Goal: Information Seeking & Learning: Learn about a topic

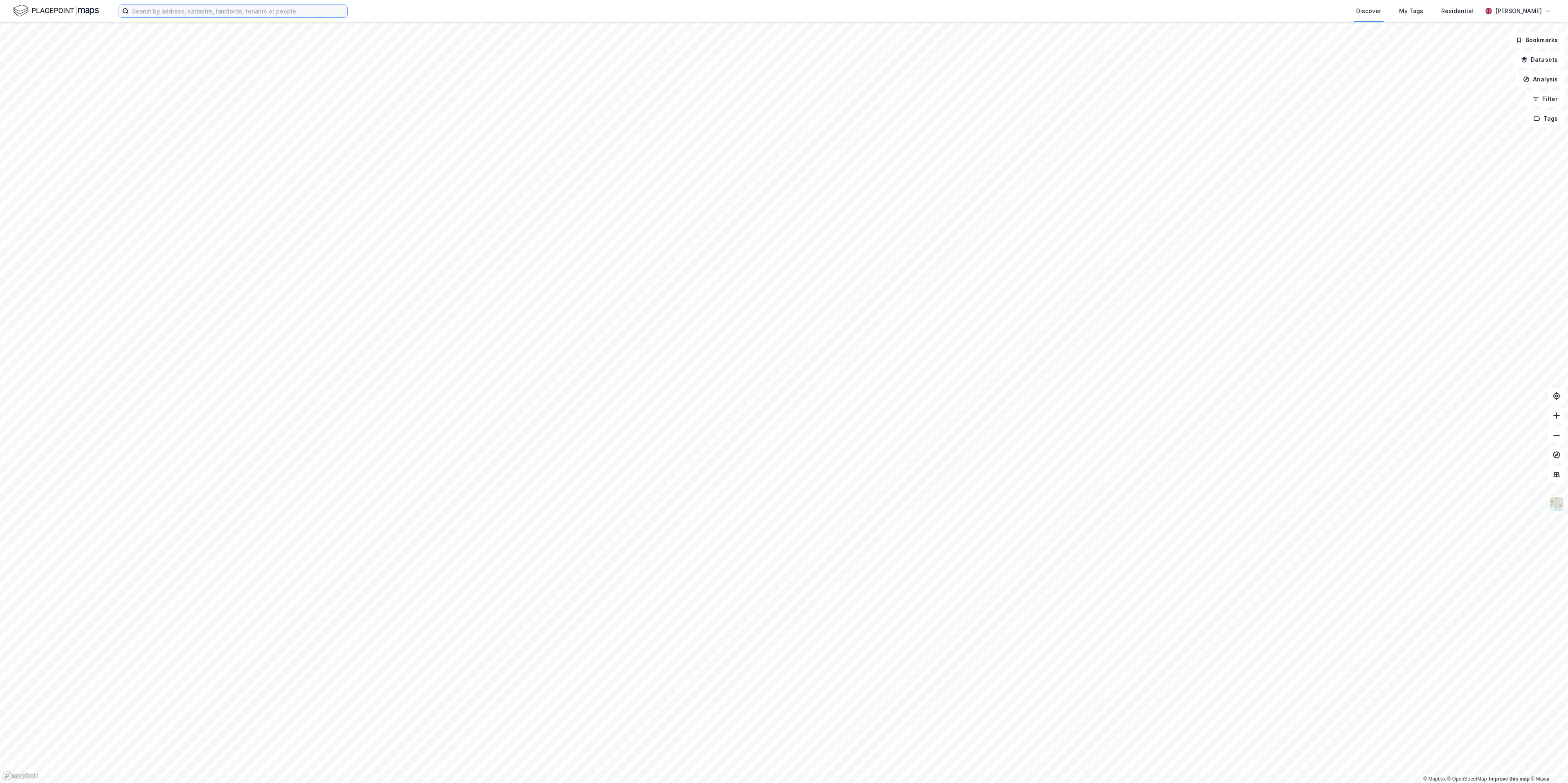
click at [265, 12] on input at bounding box center [238, 11] width 218 height 12
type input "m"
click at [306, 14] on input at bounding box center [238, 11] width 218 height 12
click at [306, 15] on input at bounding box center [238, 11] width 218 height 12
paste input "[PERSON_NAME] [PERSON_NAME]"
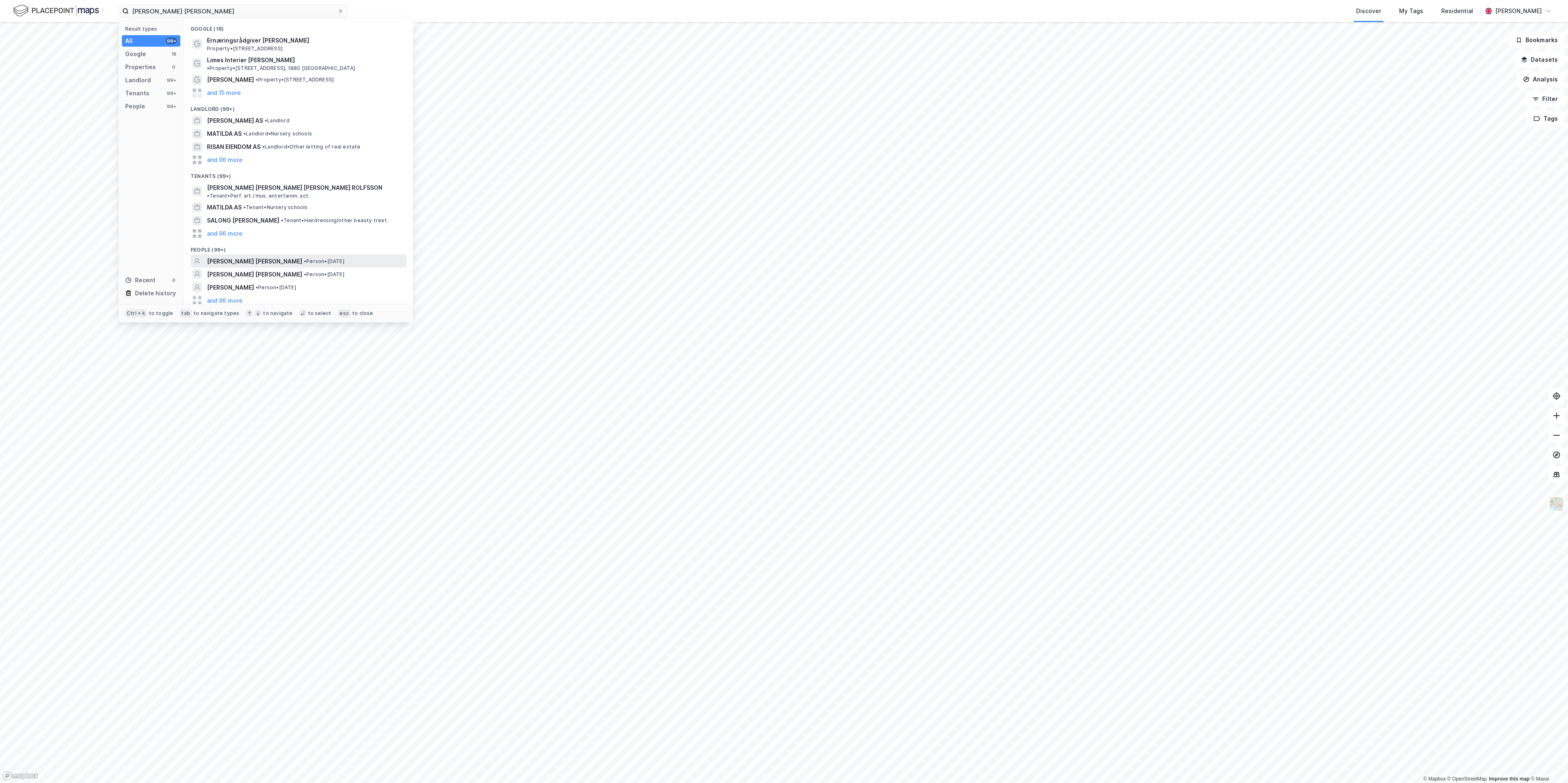
click at [262, 256] on span "[PERSON_NAME] [PERSON_NAME]" at bounding box center [255, 261] width 96 height 10
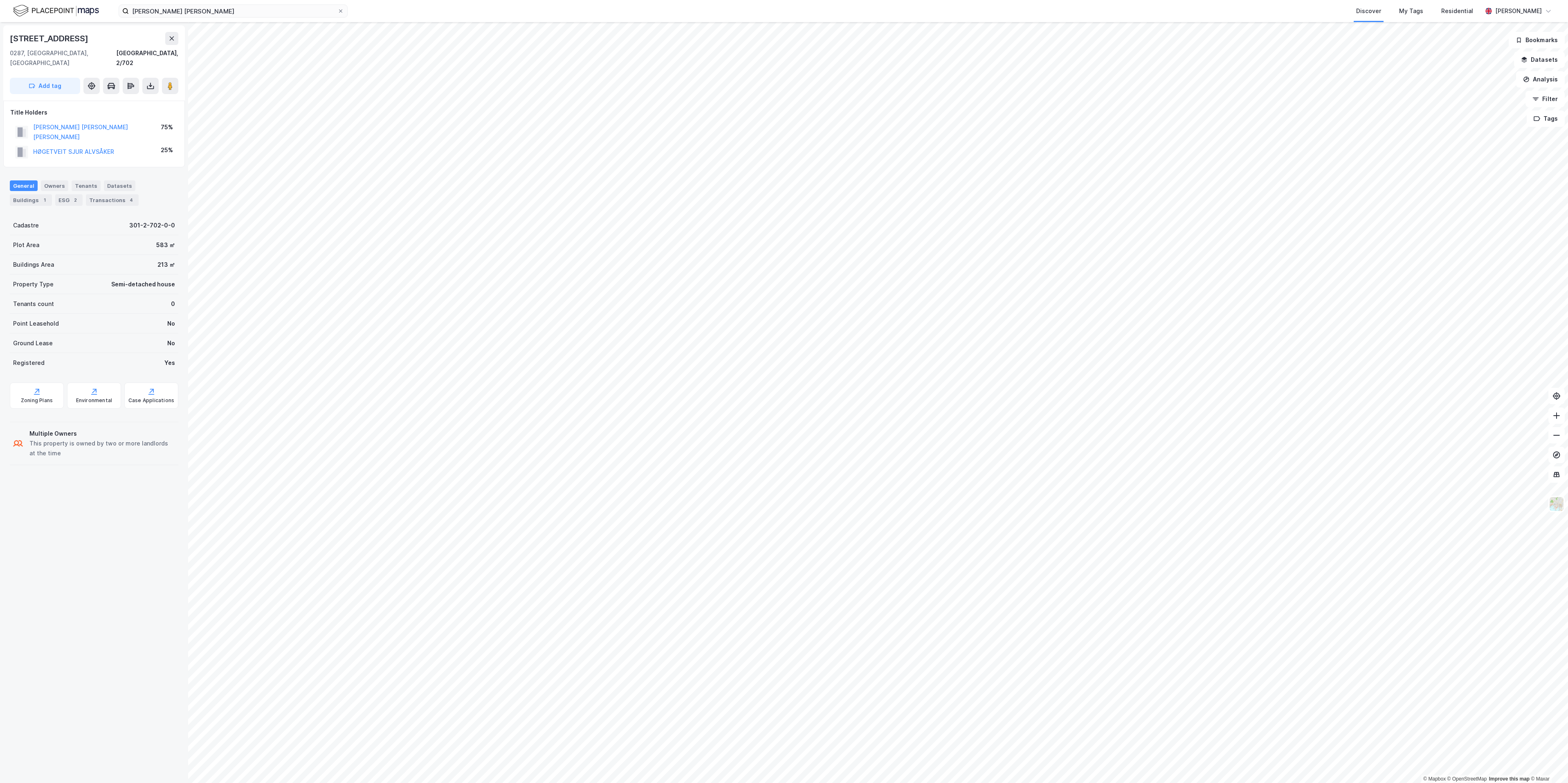
drag, startPoint x: 105, startPoint y: 40, endPoint x: -2, endPoint y: 33, distance: 107.2
click at [0, 33] on html "[PERSON_NAME] [PERSON_NAME] Discover My Tags Residential [PERSON_NAME] © Mapbox…" at bounding box center [784, 392] width 1568 height 783
copy div "© Mapbox © OpenStreetMap Improve this map © [PERSON_NAME][STREET_ADDRESS]"
click at [108, 49] on div "[GEOGRAPHIC_DATA], 2/702" at bounding box center [94, 58] width 168 height 20
drag, startPoint x: 83, startPoint y: 38, endPoint x: -1, endPoint y: 37, distance: 84.0
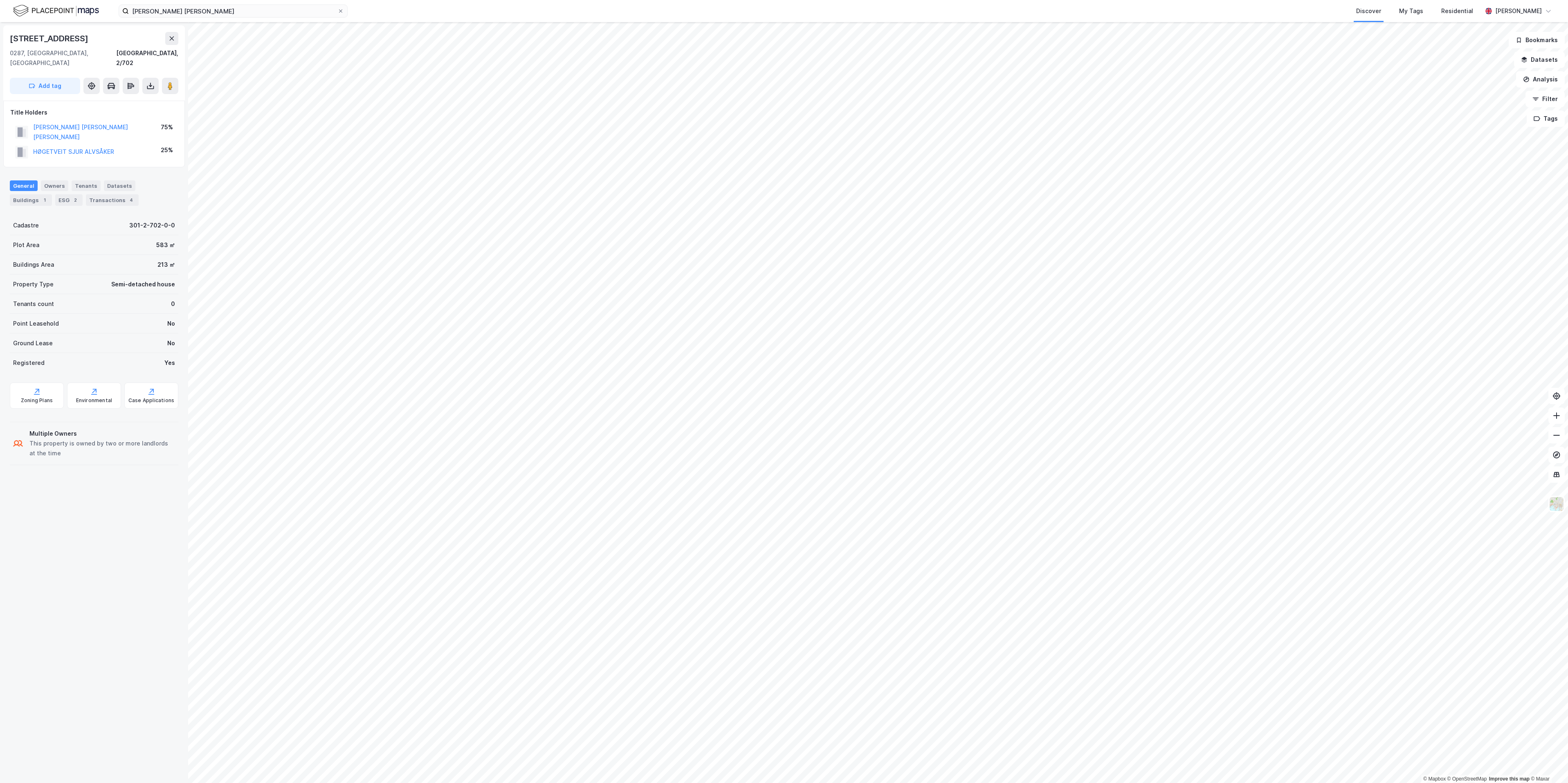
click at [0, 37] on html "[PERSON_NAME] [PERSON_NAME] Discover My Tags Residential [PERSON_NAME] © Mapbox…" at bounding box center [784, 392] width 1568 height 783
copy div "© Mapbox © OpenStreetMap Improve this map © [PERSON_NAME][STREET_ADDRESS]"
click at [212, 5] on input "[PERSON_NAME] [PERSON_NAME]" at bounding box center [233, 11] width 209 height 12
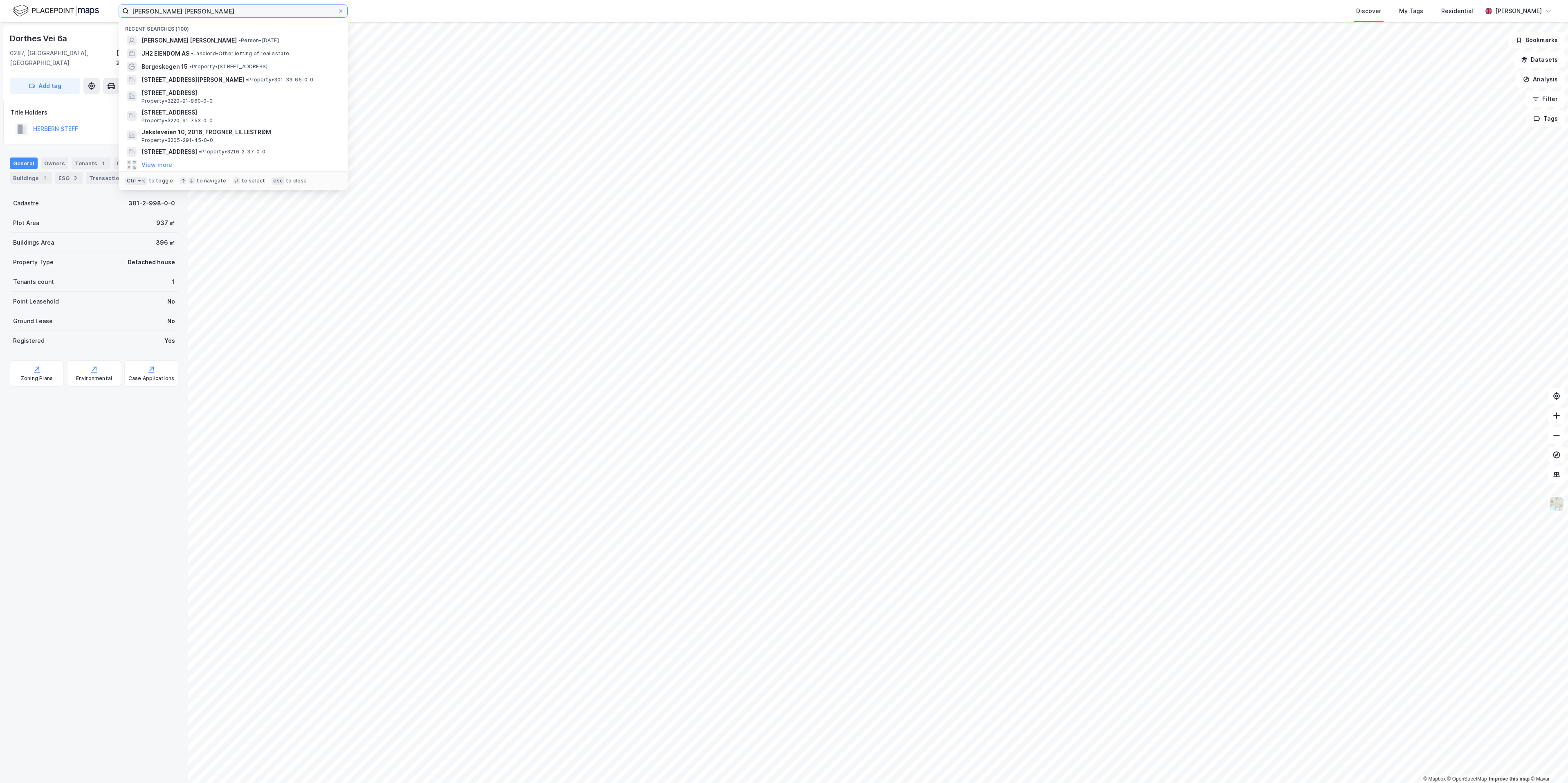
click at [212, 5] on input "[PERSON_NAME] [PERSON_NAME]" at bounding box center [233, 11] width 209 height 12
click at [250, 10] on input "[PERSON_NAME] [PERSON_NAME]" at bounding box center [233, 11] width 209 height 12
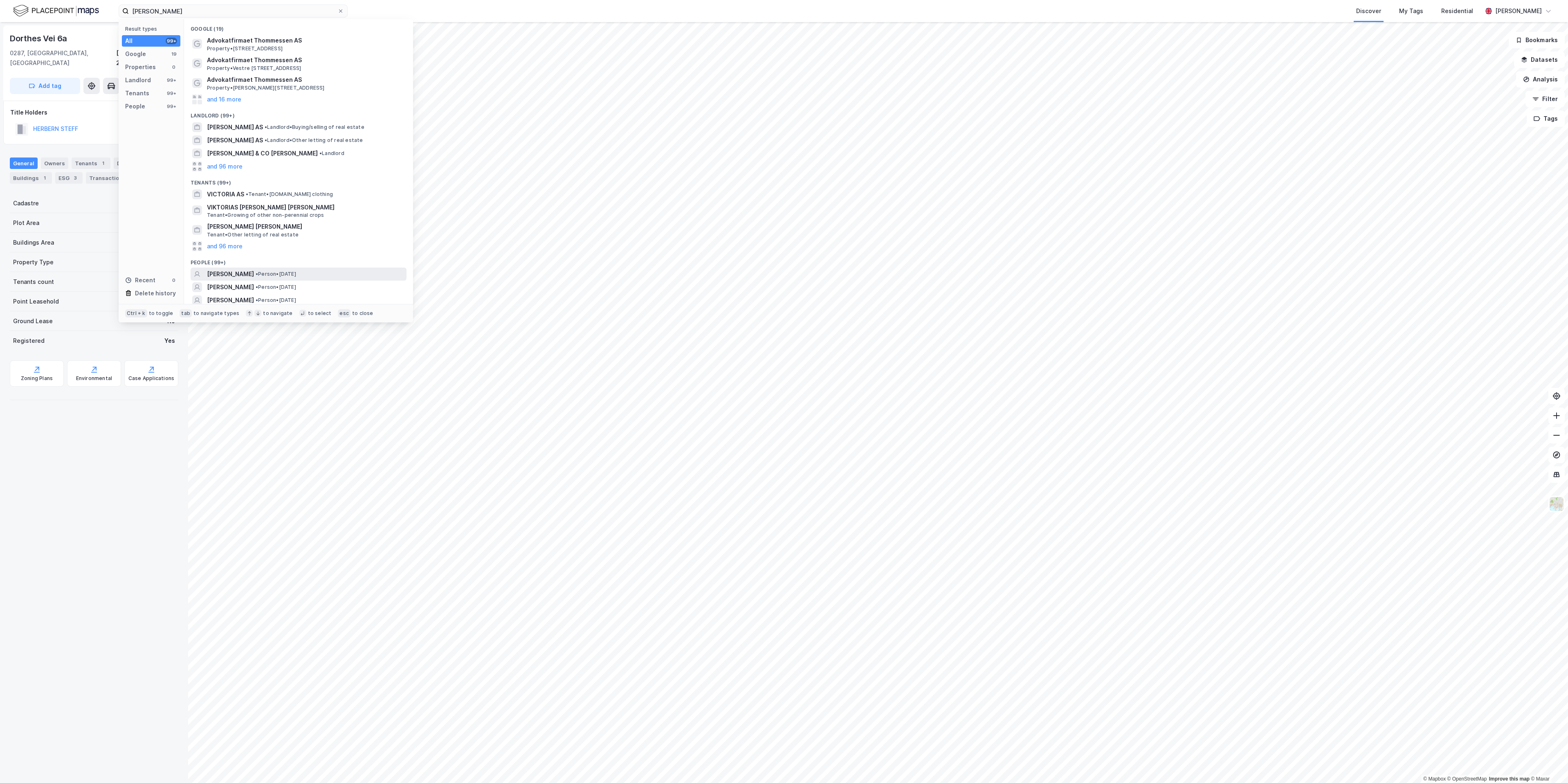
click at [254, 272] on span "[PERSON_NAME]" at bounding box center [231, 274] width 47 height 10
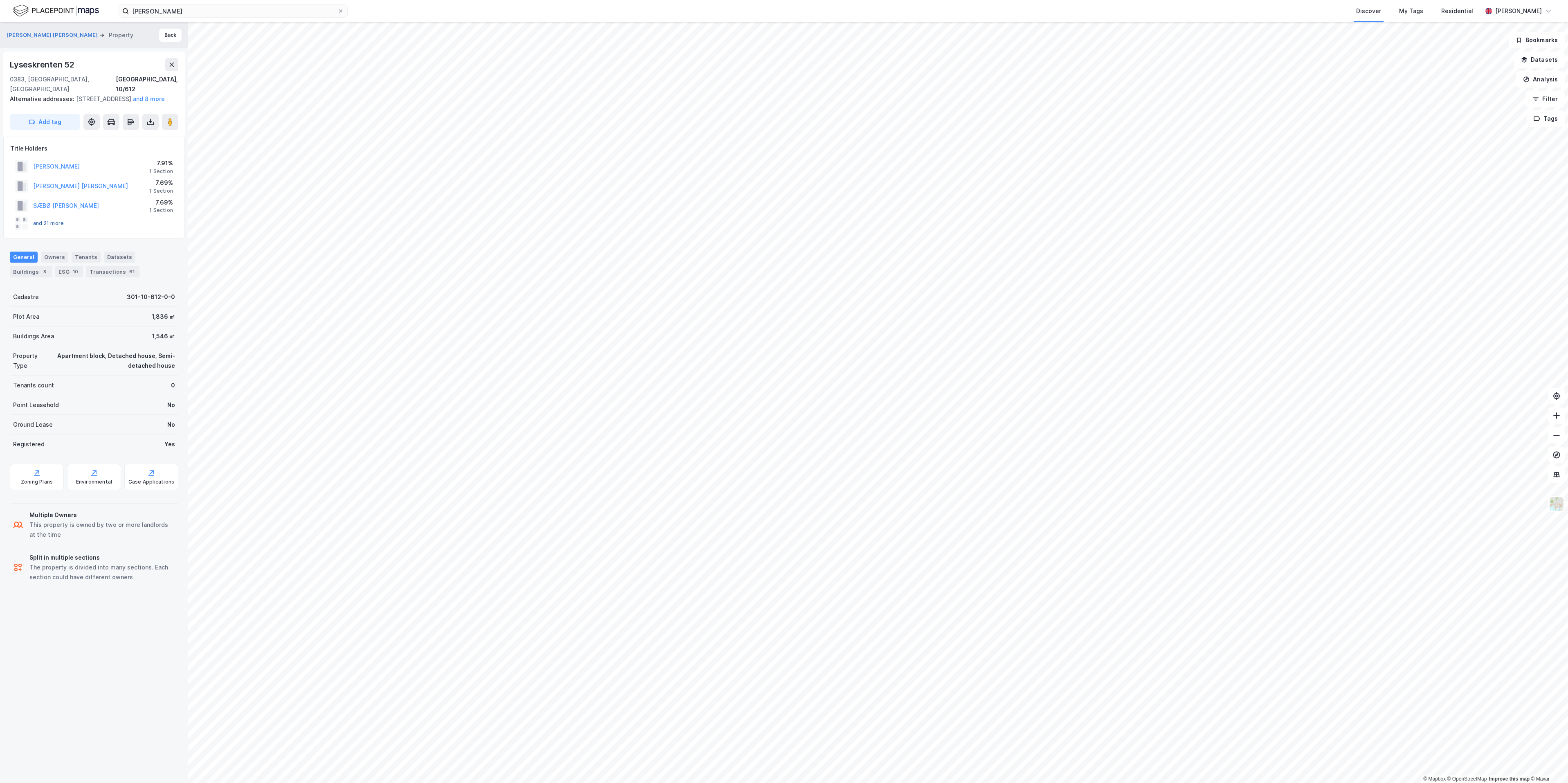
click at [0, 0] on button "and 21 more" at bounding box center [0, 0] width 0 height 0
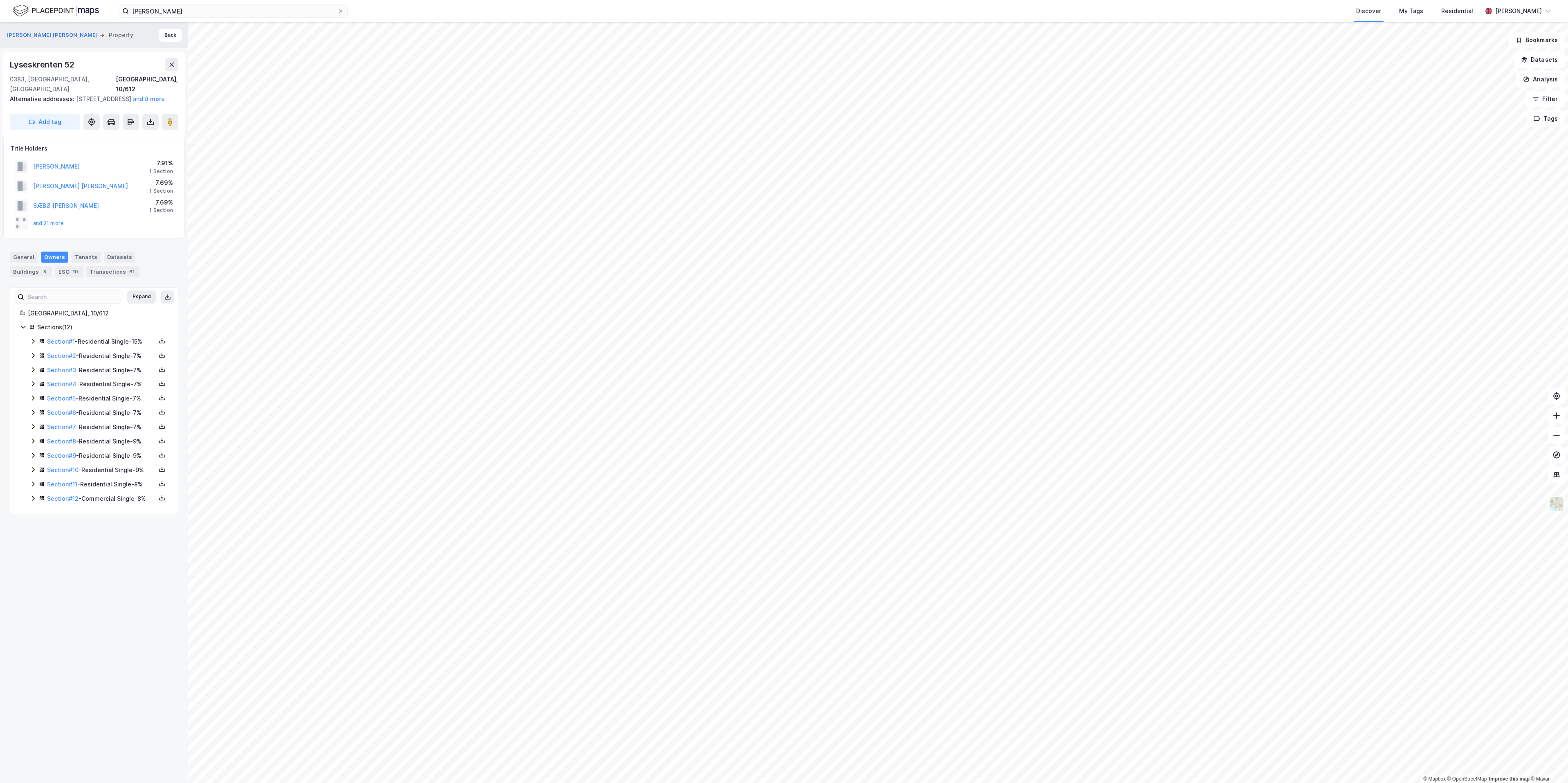
click at [212, 18] on div "[PERSON_NAME] Discover My Tags Residential [PERSON_NAME]" at bounding box center [784, 11] width 1568 height 22
click at [212, 17] on div "[PERSON_NAME] Discover My Tags Residential [PERSON_NAME]" at bounding box center [784, 11] width 1568 height 22
click at [218, 11] on input "[PERSON_NAME]" at bounding box center [233, 11] width 209 height 12
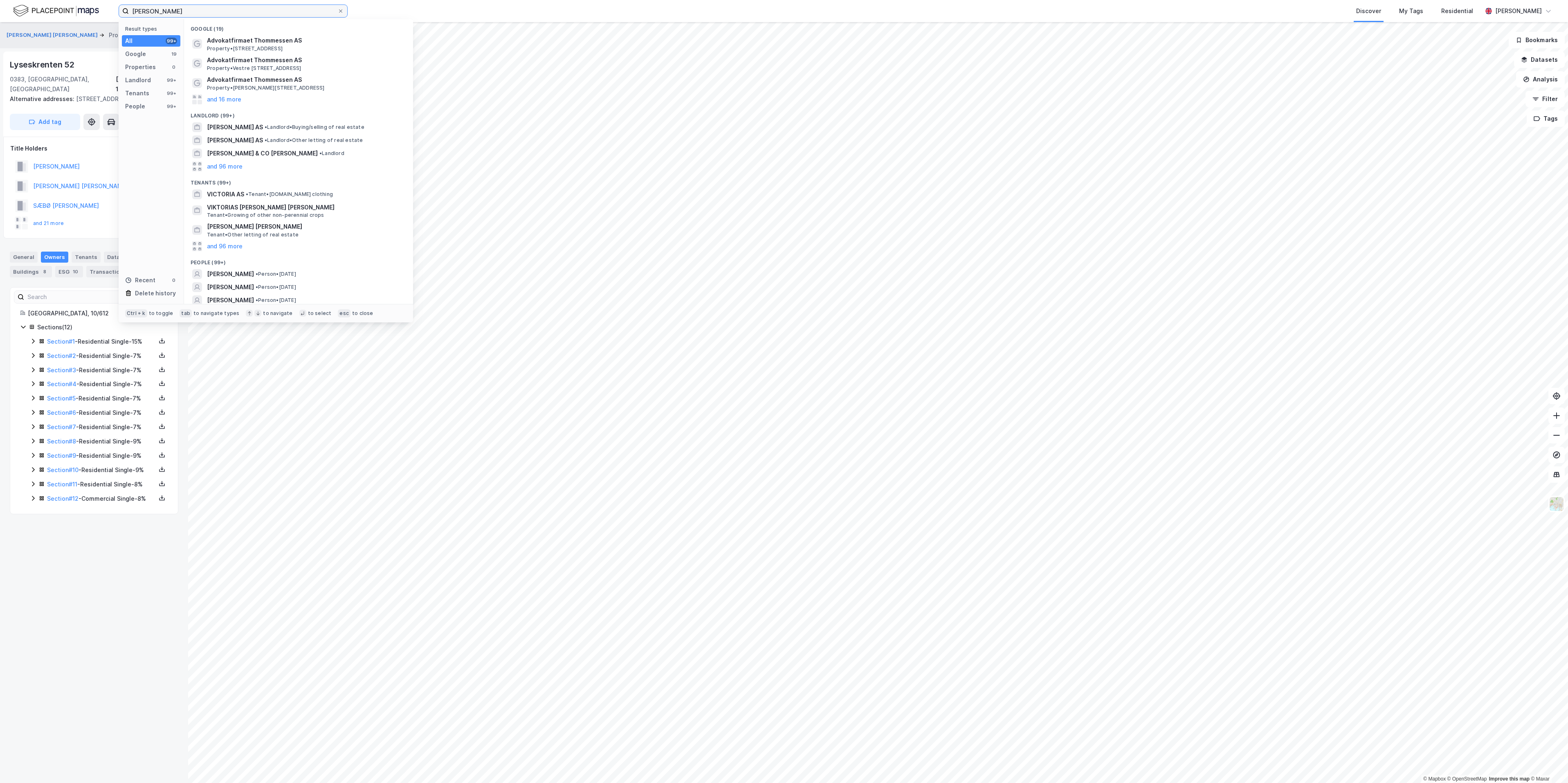
click at [218, 11] on input "[PERSON_NAME]" at bounding box center [233, 11] width 209 height 12
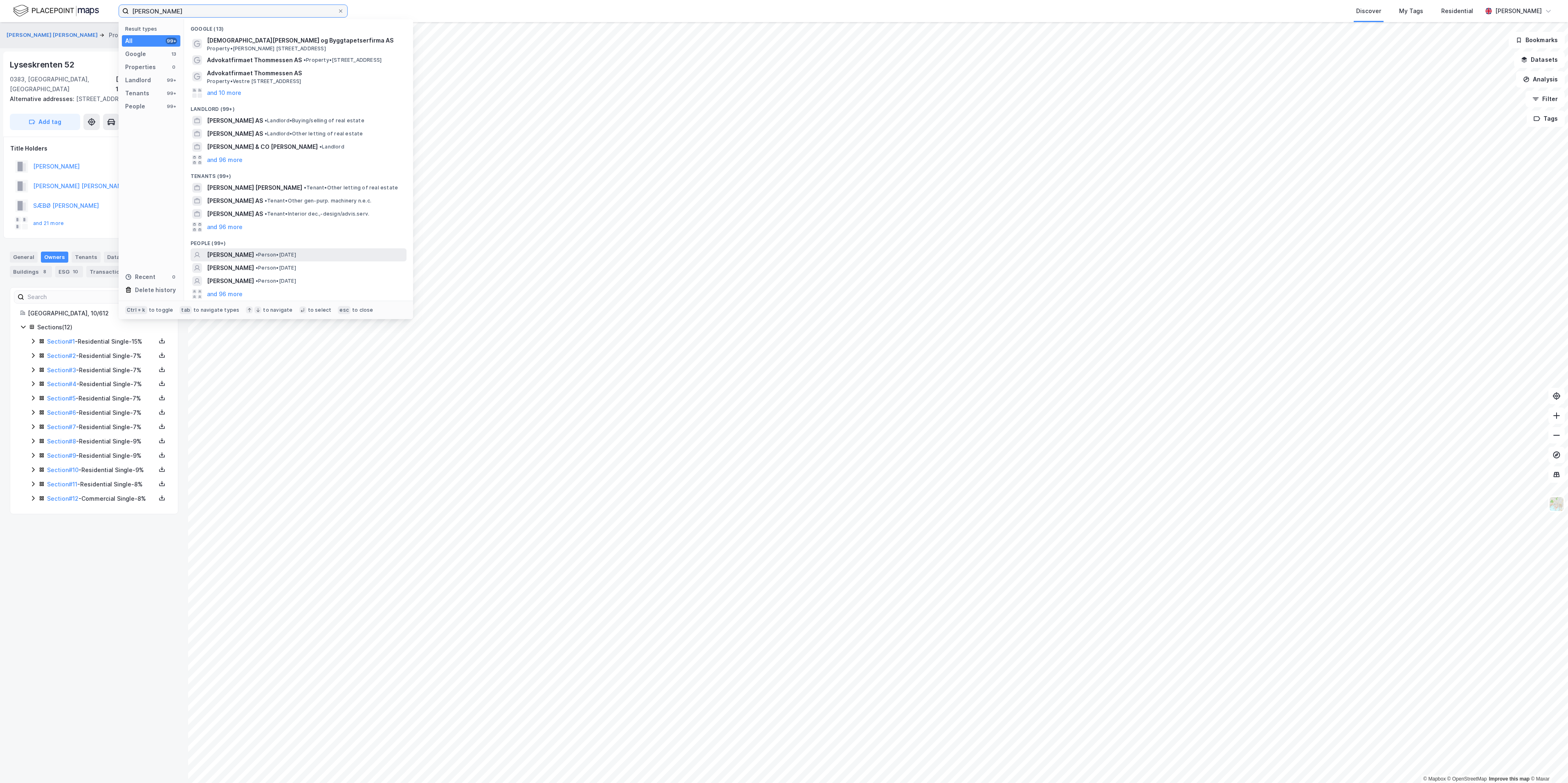
type input "[PERSON_NAME]"
click at [240, 250] on span "[PERSON_NAME]" at bounding box center [231, 254] width 47 height 10
